Goal: Feedback & Contribution: Submit feedback/report problem

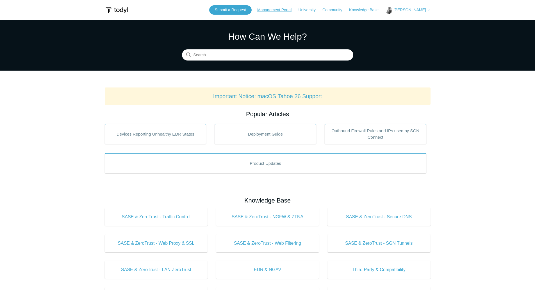
click at [291, 11] on link "Management Portal" at bounding box center [277, 10] width 40 height 6
click at [246, 10] on link "Submit a Request" at bounding box center [230, 9] width 42 height 9
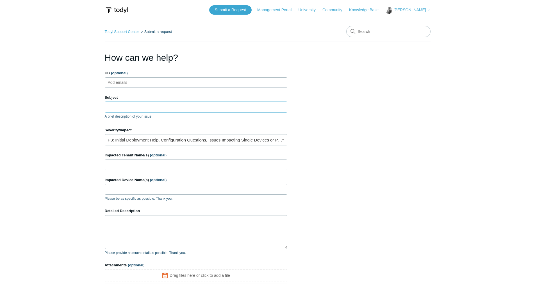
click at [114, 106] on input "Subject" at bounding box center [196, 106] width 183 height 11
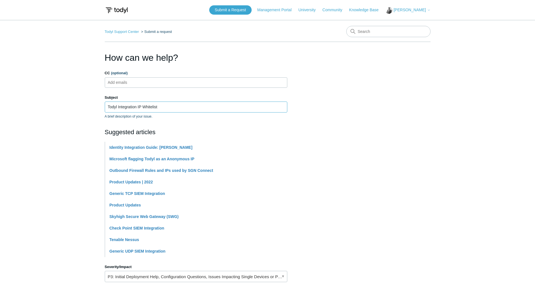
type input "Todyl Integration IP Whitelist"
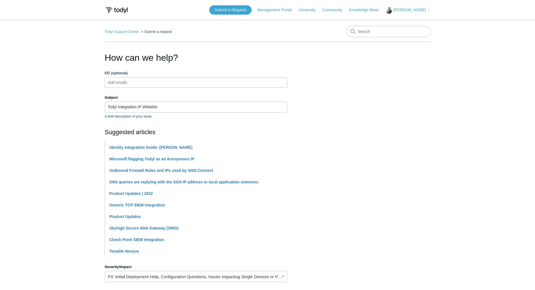
click at [59, 115] on main "Todyl Support Center Submit a request How can we help? CC (optional) Add emails…" at bounding box center [267, 233] width 535 height 426
click at [73, 243] on main "Todyl Support Center Submit a request How can we help? CC (optional) Add emails…" at bounding box center [267, 233] width 535 height 426
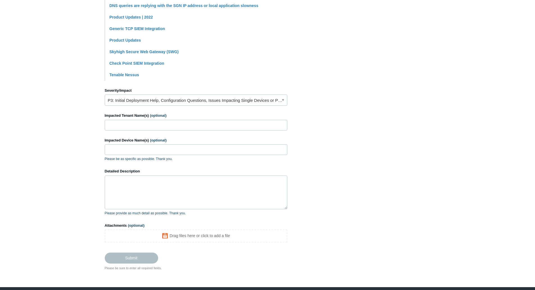
scroll to position [189, 0]
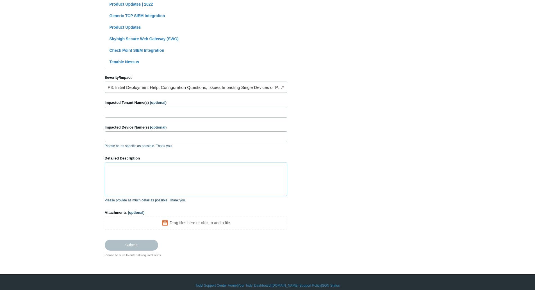
click at [128, 164] on textarea "Detailed Description" at bounding box center [196, 179] width 183 height 34
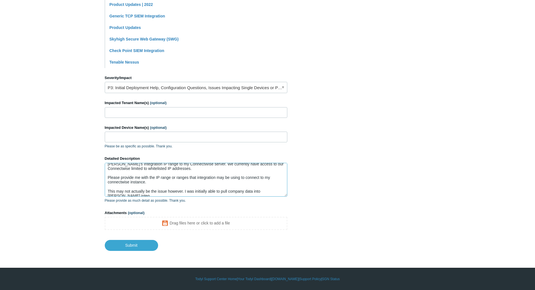
scroll to position [10, 0]
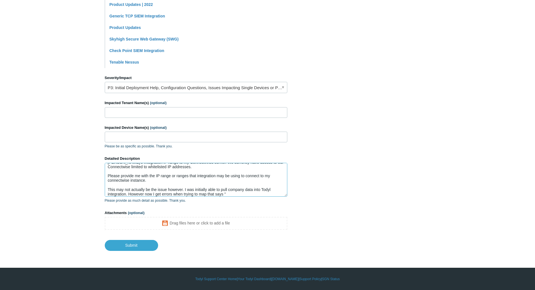
paste textarea "We were unable to fetch your PSA dropdown options."
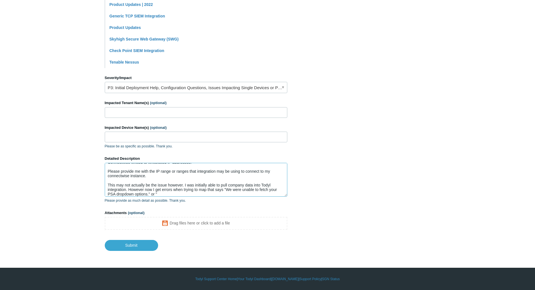
paste textarea "We were unable to perform the following action 'Get Companies'. Please ensure t…"
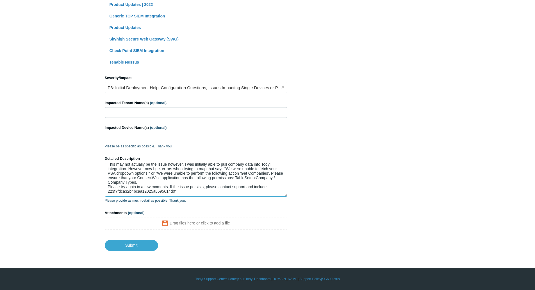
scroll to position [42, 0]
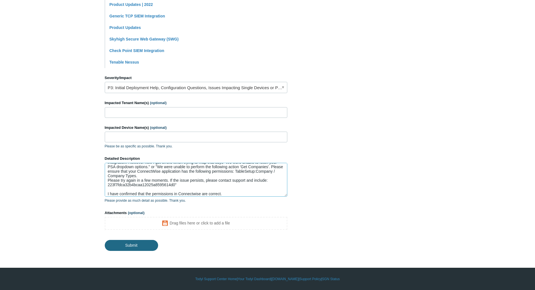
type textarea "I am working on enabling Connectwise Integration, however I think that I need t…"
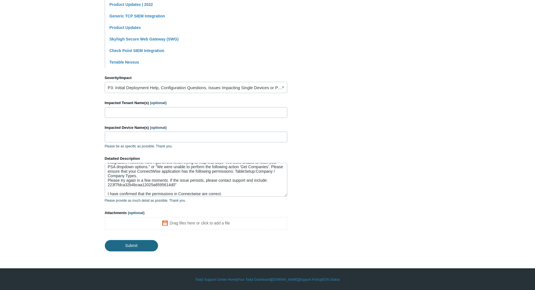
click at [125, 244] on input "Submit" at bounding box center [131, 245] width 53 height 11
